Goal: Find specific page/section: Find specific page/section

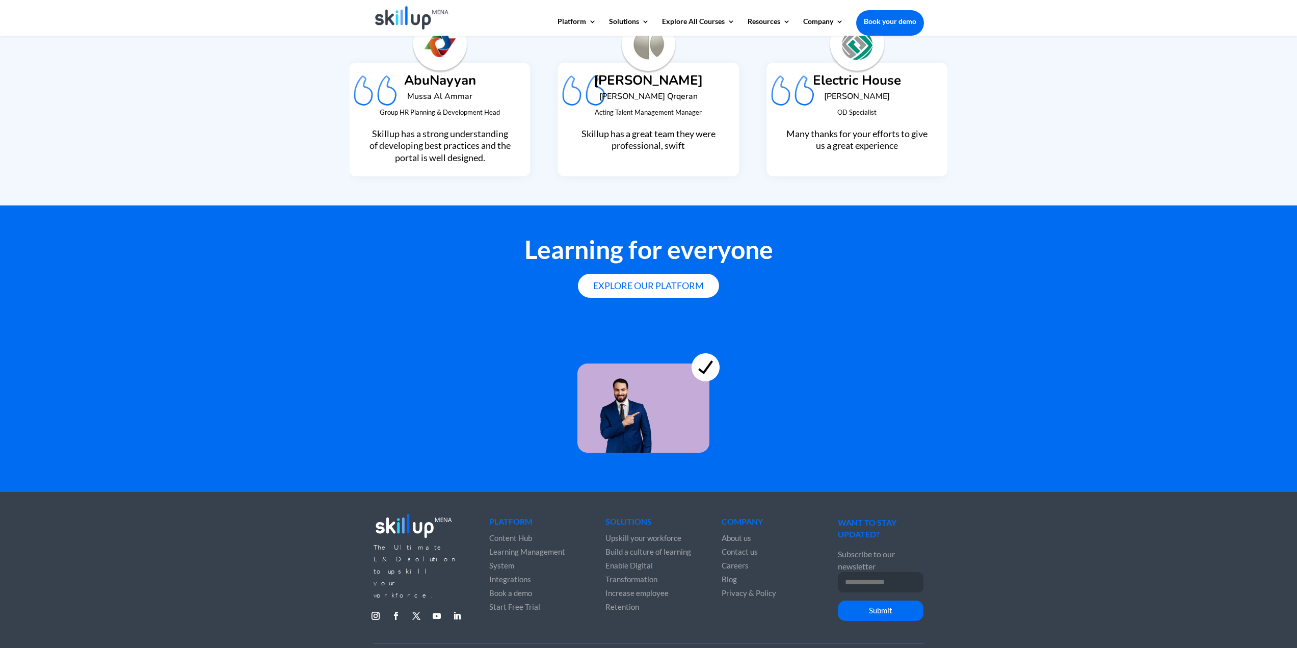
scroll to position [2604, 0]
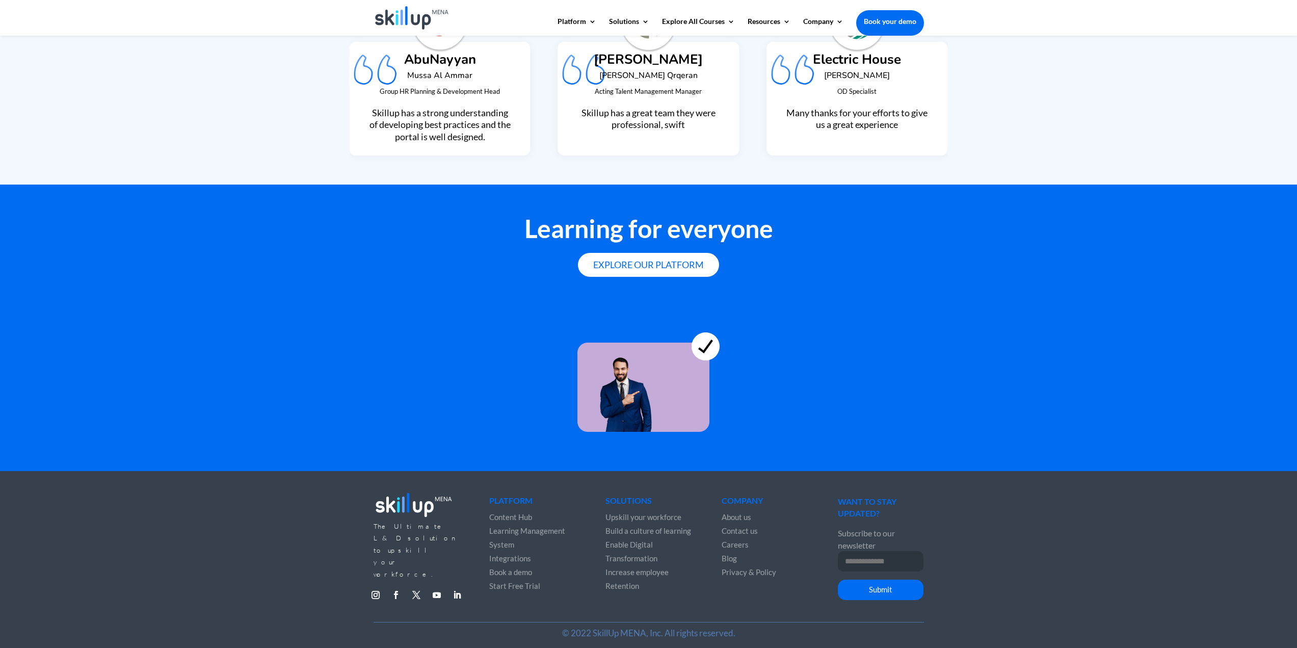
click at [732, 540] on span "Careers" at bounding box center [734, 544] width 27 height 9
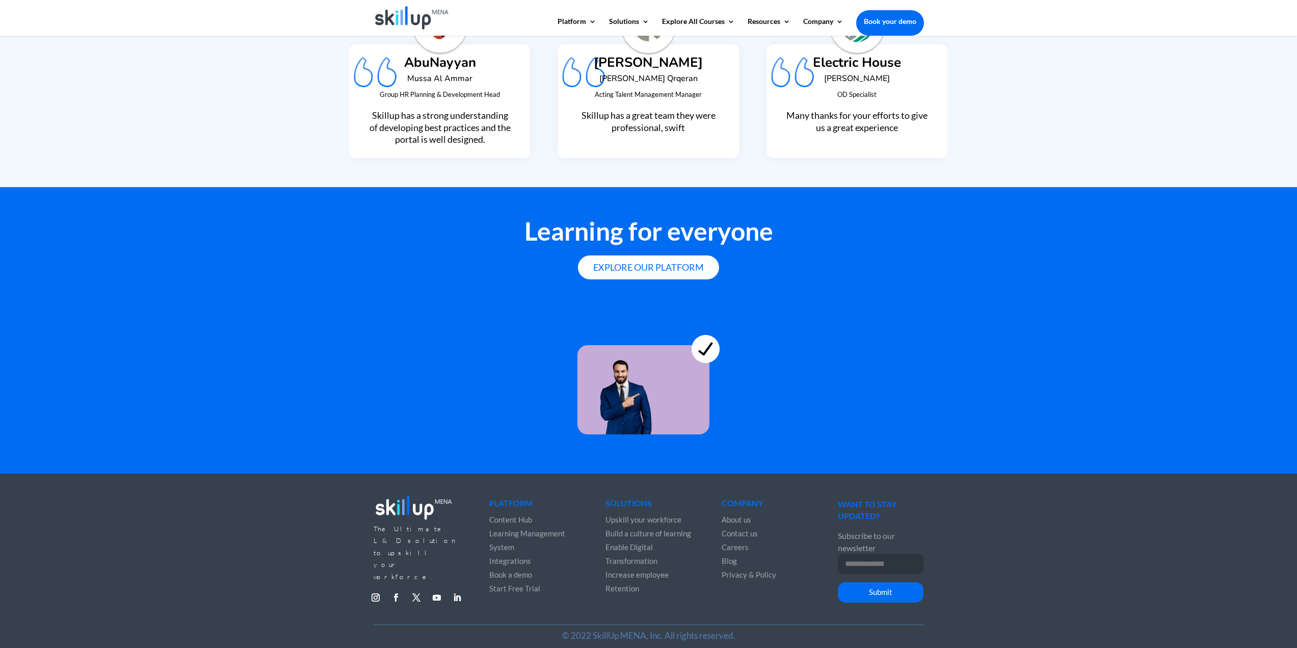
scroll to position [2604, 0]
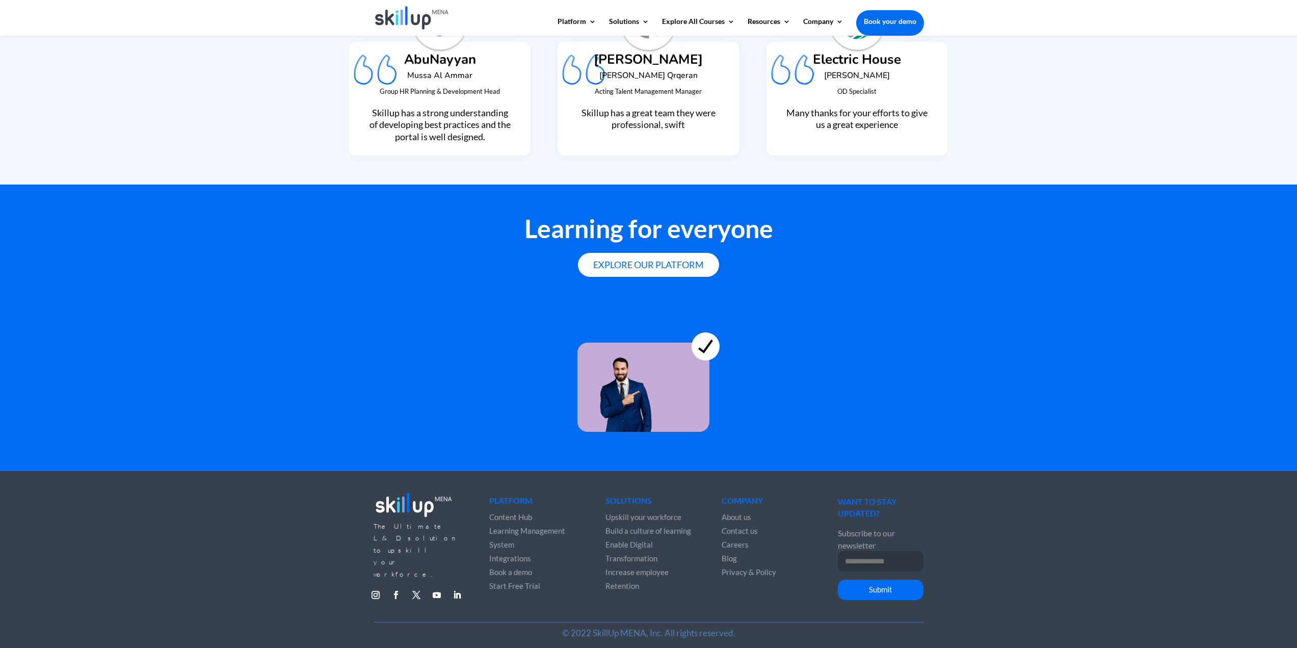
click at [736, 540] on span "Careers" at bounding box center [734, 544] width 27 height 9
